Goal: Task Accomplishment & Management: Complete application form

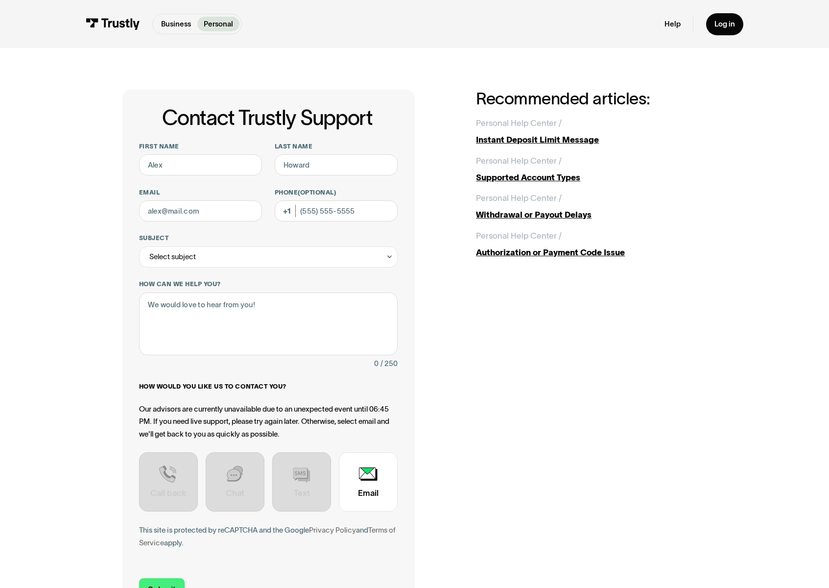
click at [50, 164] on div "Contact Trustly Support First name Last name Email Phone (Optional) Subject Sel…" at bounding box center [415, 353] width 788 height 610
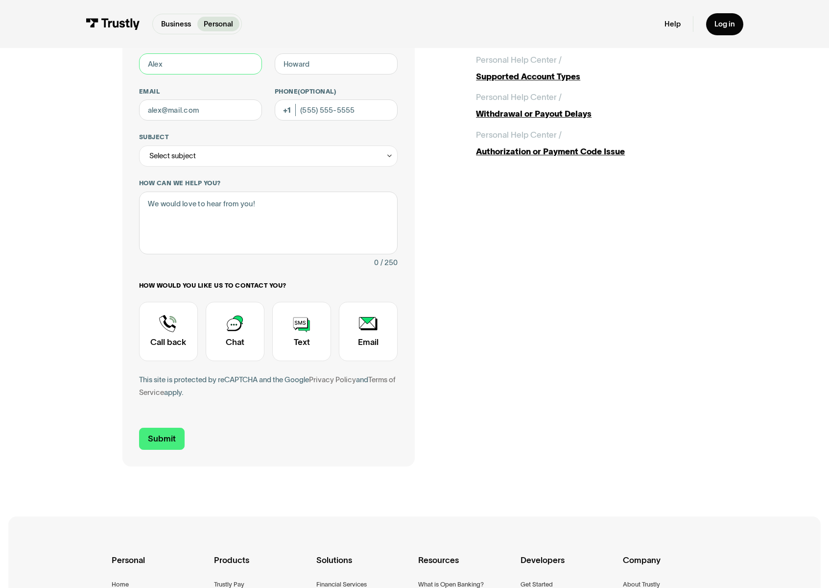
click at [182, 67] on input "First name" at bounding box center [200, 63] width 123 height 21
type input "[PERSON_NAME]"
type input "[PERSON_NAME][EMAIL_ADDRESS][PERSON_NAME][DOMAIN_NAME]"
click at [215, 156] on div "Select subject" at bounding box center [268, 155] width 259 height 21
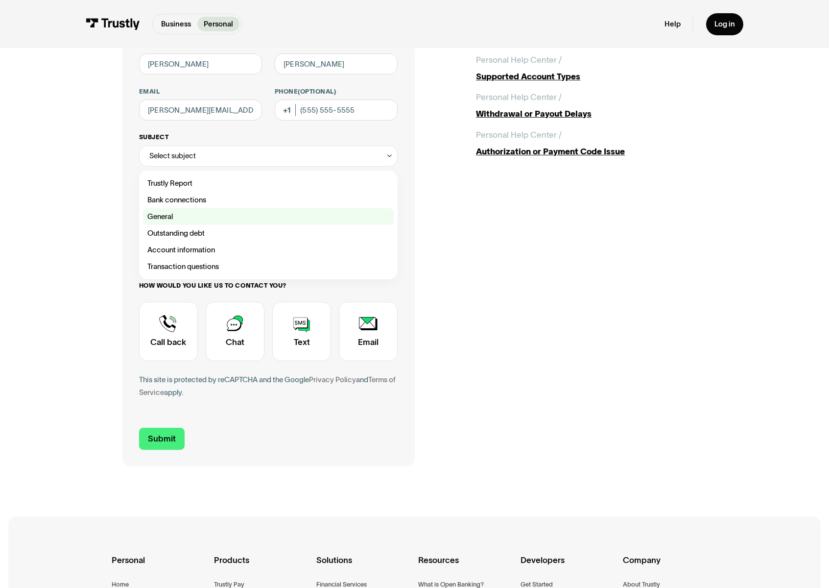
click at [212, 212] on div "Contact Trustly Support" at bounding box center [268, 216] width 251 height 17
type input "*******"
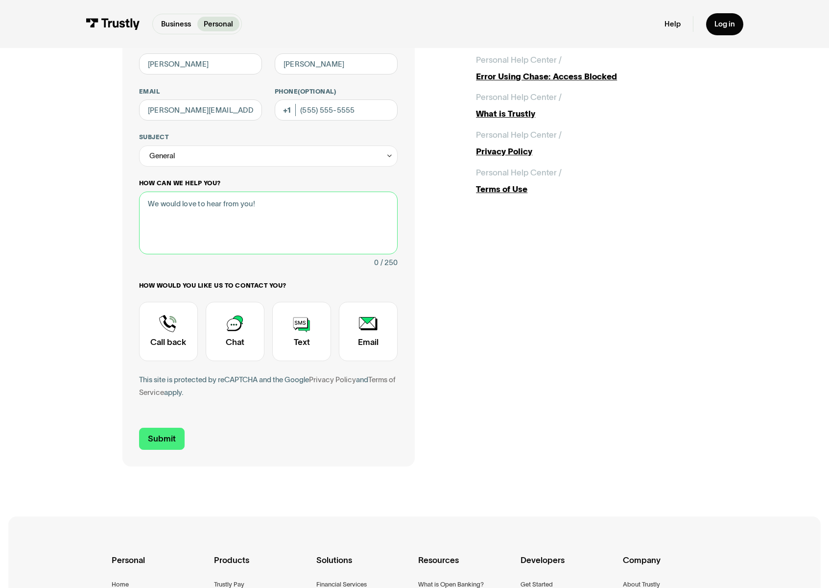
click at [211, 228] on textarea "How can we help you?" at bounding box center [268, 223] width 259 height 63
type textarea "Salesforce test"
click at [246, 327] on div "Contact Trustly Support" at bounding box center [235, 331] width 59 height 59
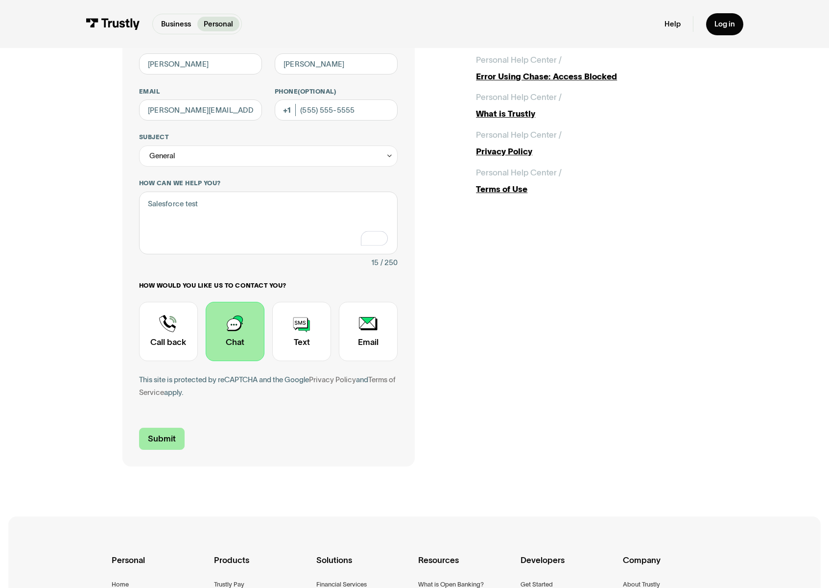
click at [158, 439] on input "Submit" at bounding box center [162, 439] width 46 height 22
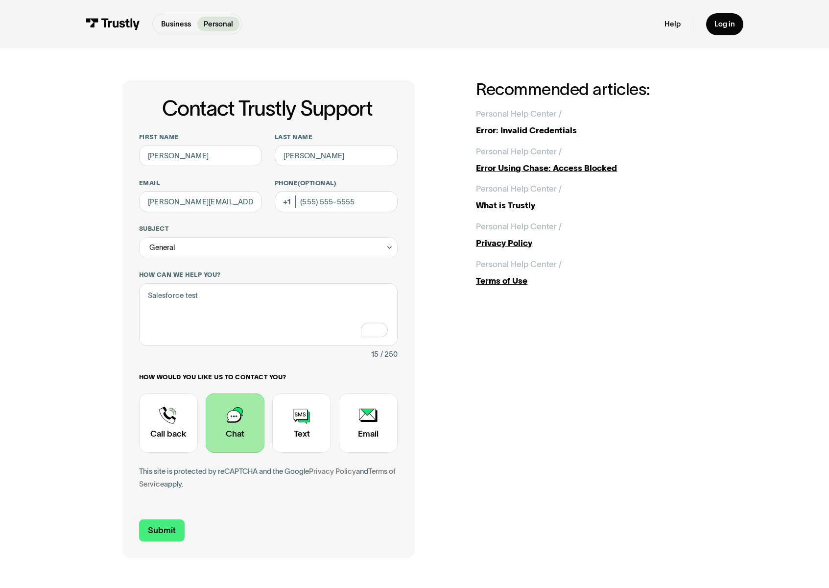
scroll to position [12, 0]
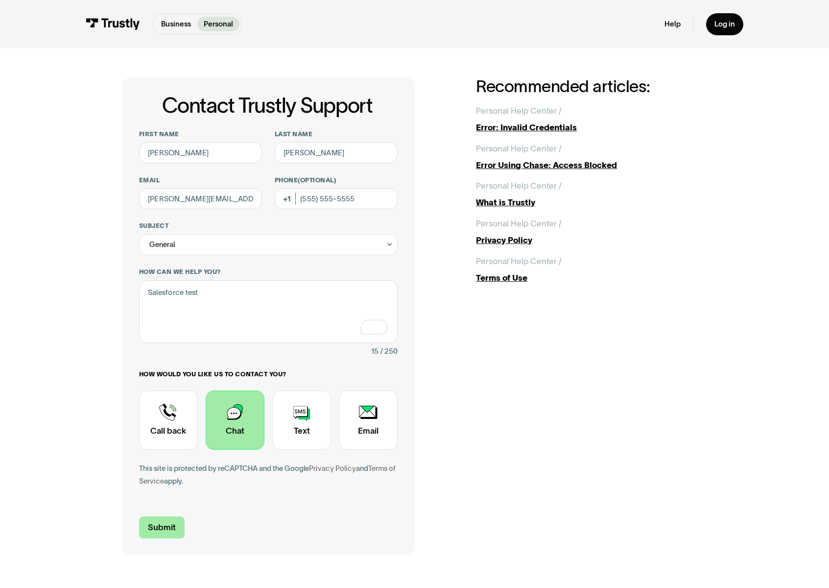
click at [145, 522] on input "Submit" at bounding box center [162, 527] width 46 height 22
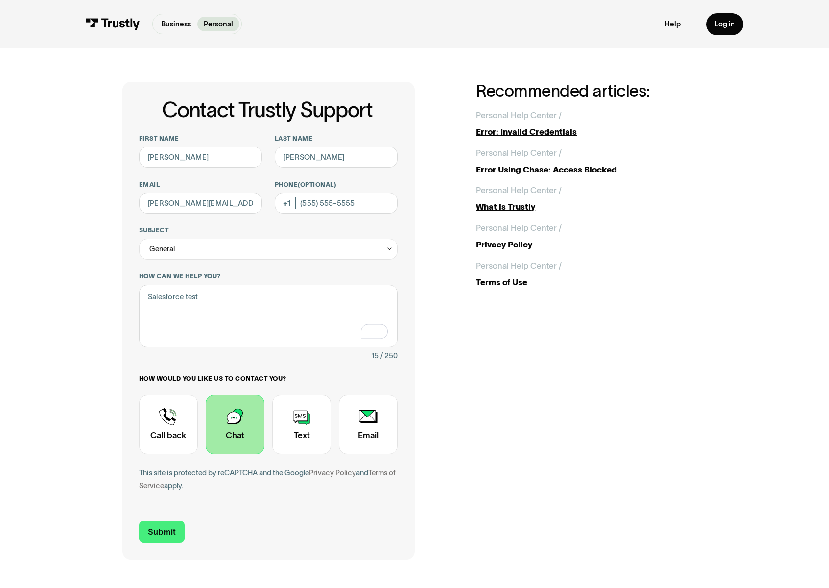
scroll to position [0, 0]
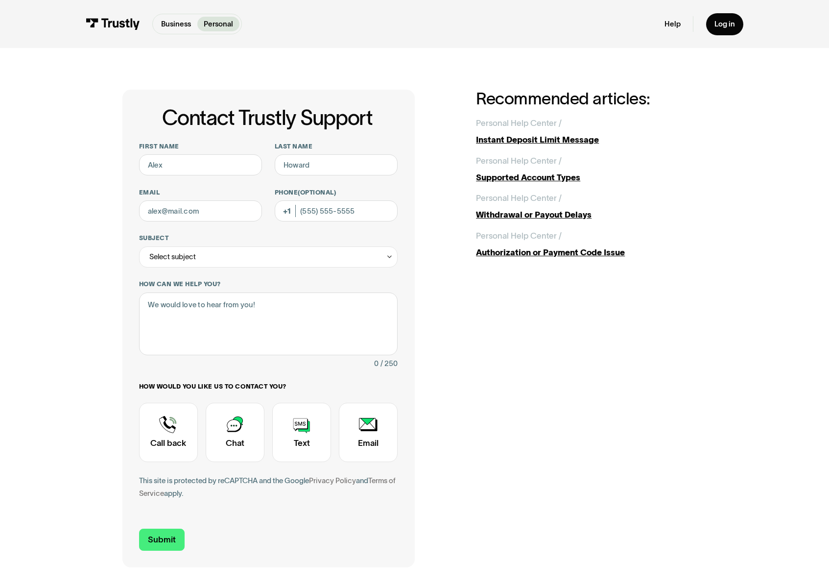
click at [465, 382] on div "Contact Trustly Support First name Last name Email Phone (Optional) Subject Sel…" at bounding box center [414, 328] width 585 height 477
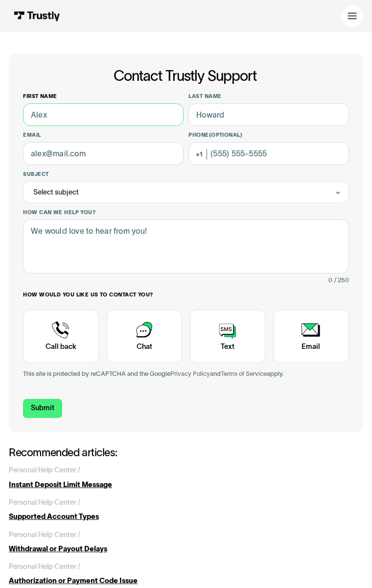
click at [72, 126] on input "First name" at bounding box center [103, 114] width 160 height 23
type input "Re"
type input "[PERSON_NAME]"
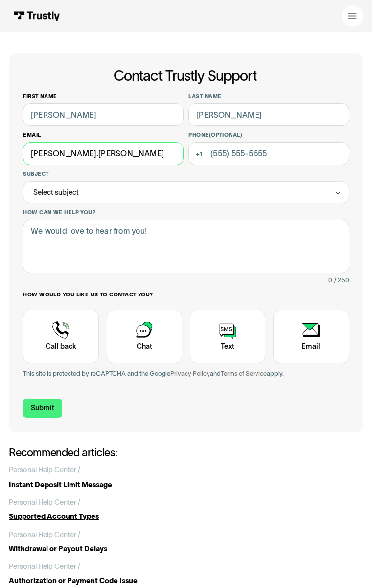
type input "[PERSON_NAME][EMAIL_ADDRESS][PERSON_NAME][DOMAIN_NAME]"
click at [96, 197] on div "Select subject" at bounding box center [186, 192] width 326 height 23
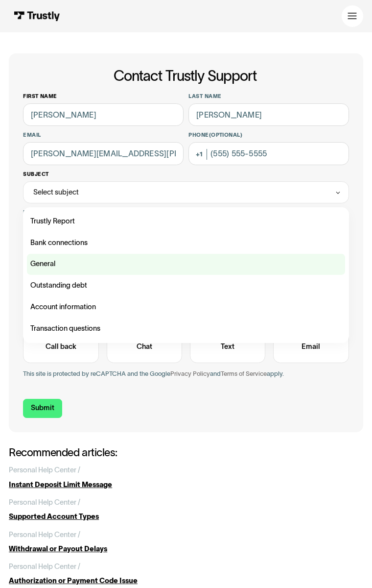
click at [88, 255] on div "Contact Trustly Support" at bounding box center [186, 265] width 319 height 22
type input "*******"
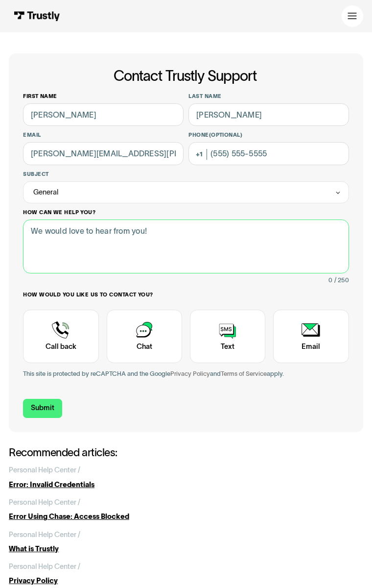
click at [86, 259] on textarea "How can we help you?" at bounding box center [186, 245] width 326 height 53
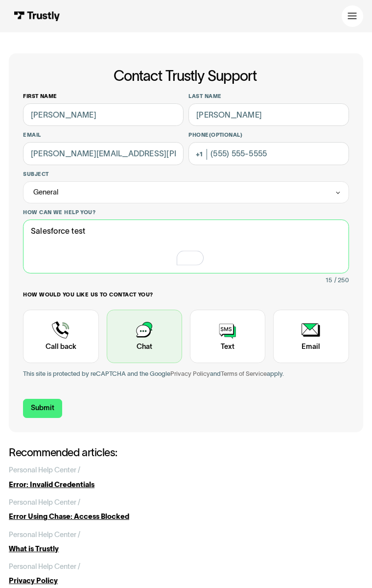
type textarea "Salesforce test"
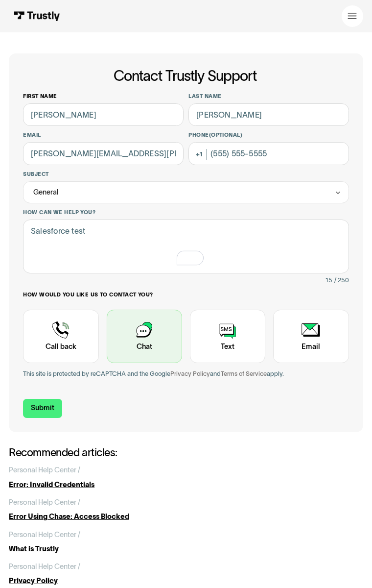
click at [107, 325] on div "Contact Trustly Support" at bounding box center [144, 336] width 75 height 53
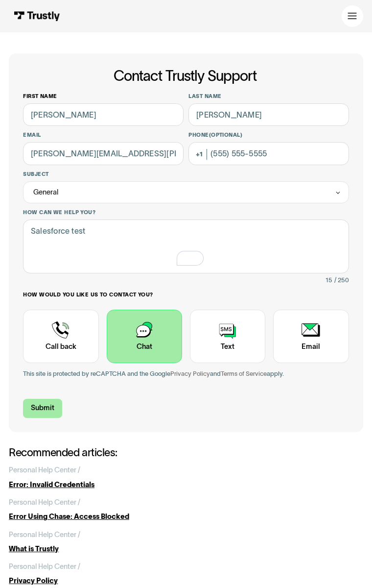
click at [45, 417] on input "Submit" at bounding box center [42, 408] width 39 height 19
